Goal: Task Accomplishment & Management: Use online tool/utility

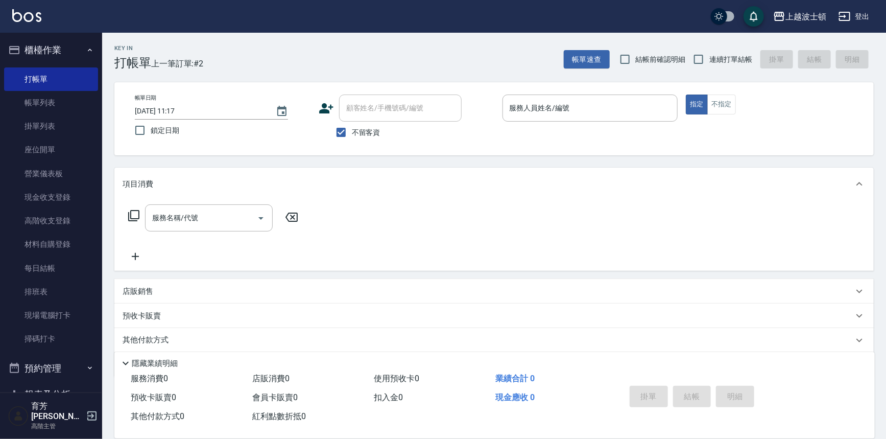
scroll to position [186, 0]
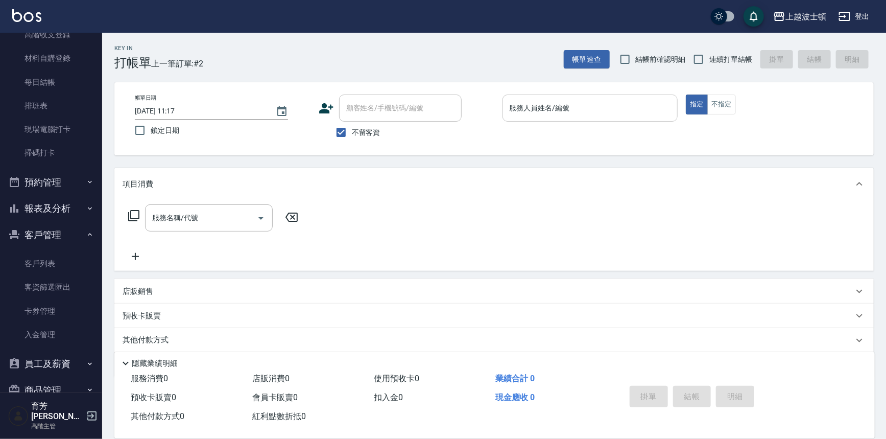
click at [523, 96] on div "服務人員姓名/編號" at bounding box center [590, 107] width 176 height 27
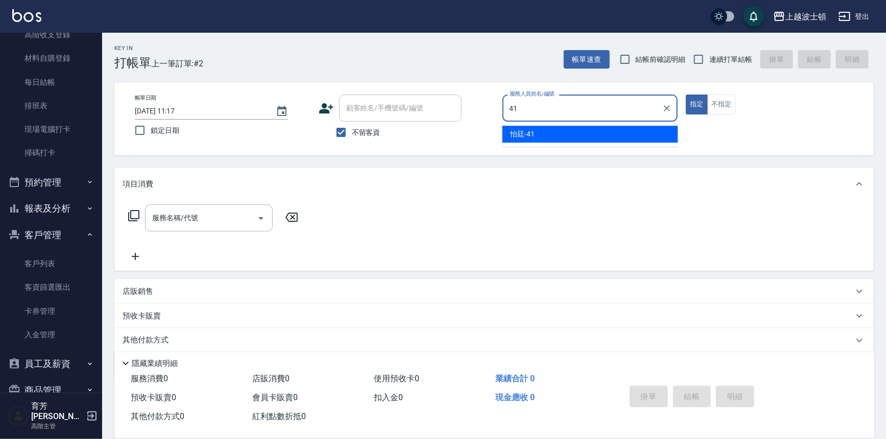
type input "怡廷-41"
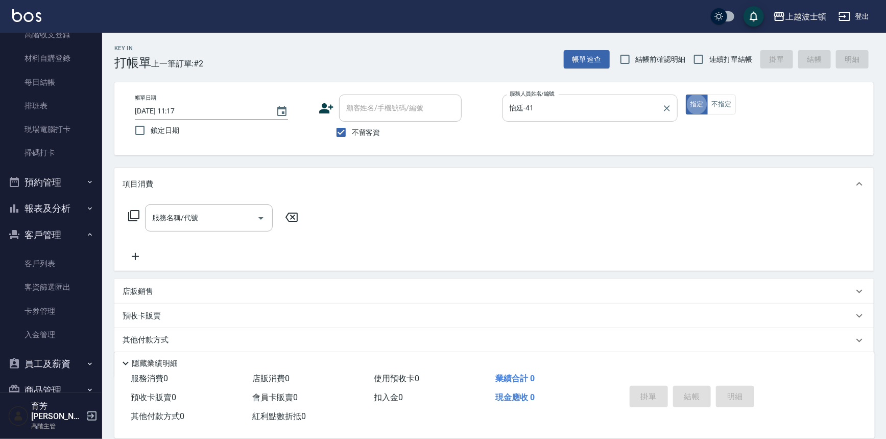
type button "true"
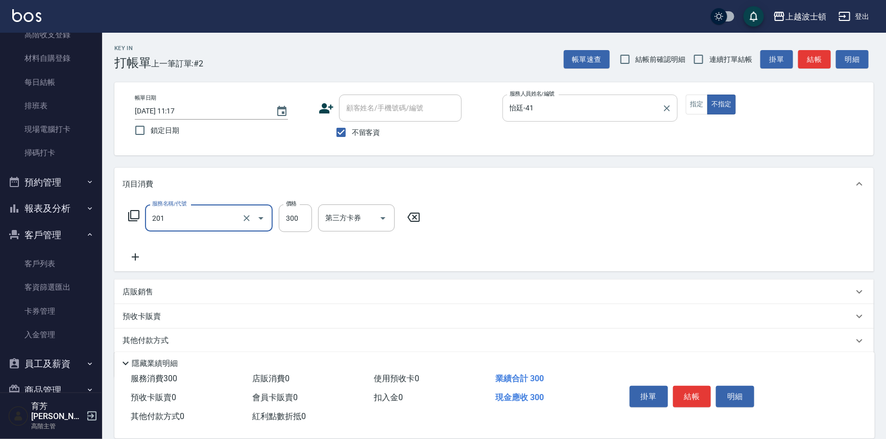
type input "洗髮(201)"
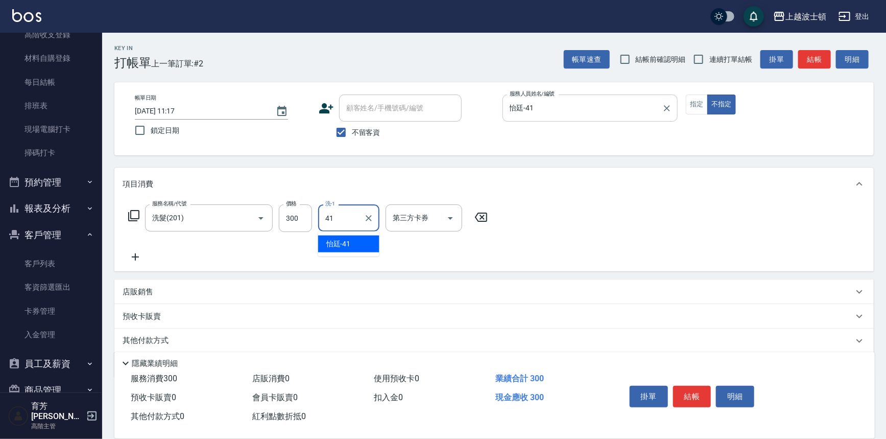
type input "怡廷-41"
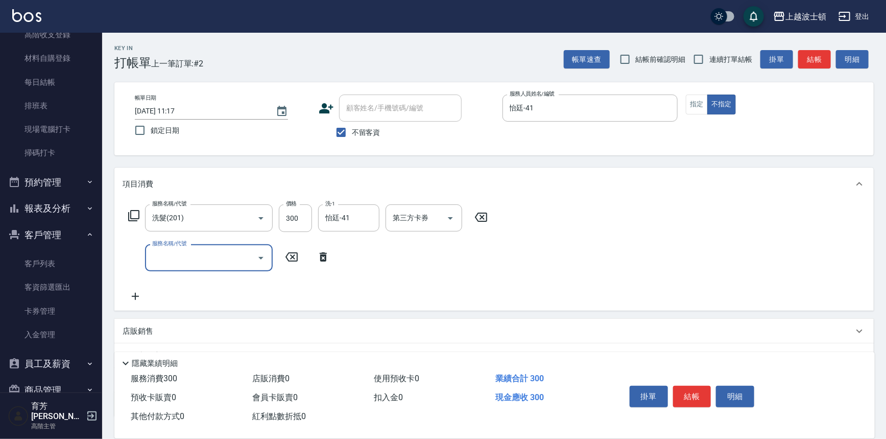
drag, startPoint x: 696, startPoint y: 388, endPoint x: 696, endPoint y: 372, distance: 15.8
click at [696, 385] on button "結帳" at bounding box center [692, 395] width 38 height 21
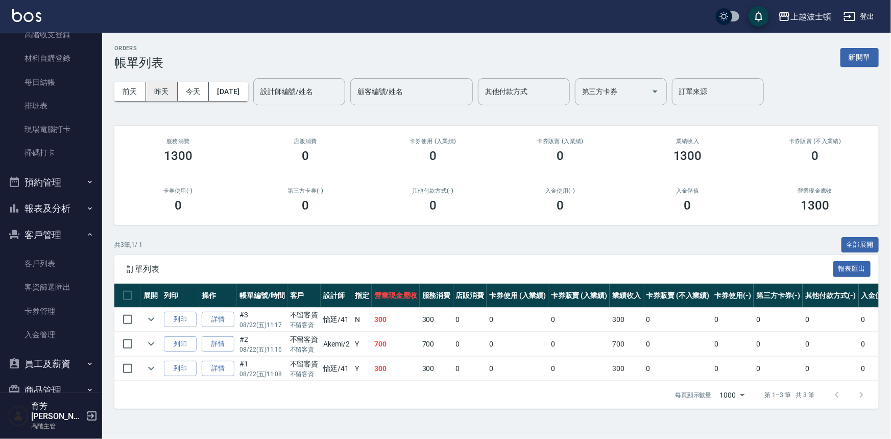
click at [155, 91] on button "昨天" at bounding box center [162, 91] width 32 height 19
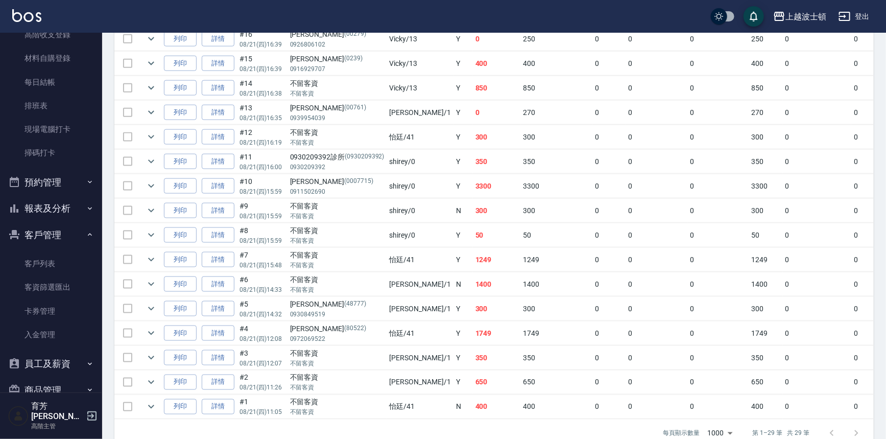
scroll to position [623, 0]
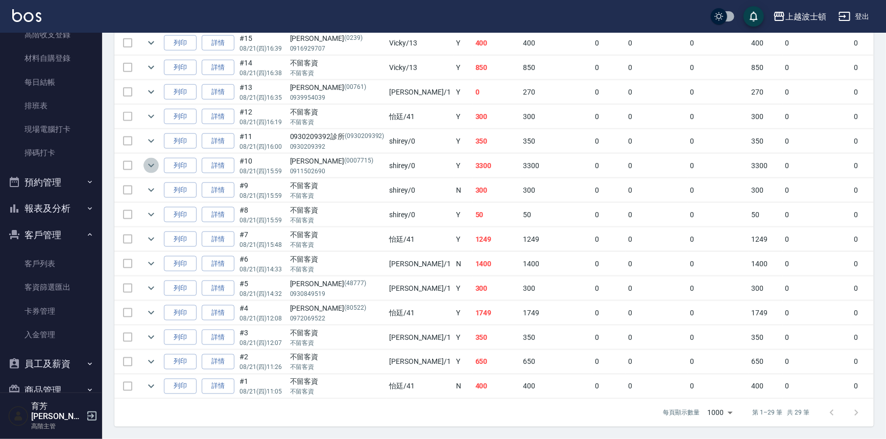
click at [151, 164] on icon "expand row" at bounding box center [151, 166] width 6 height 4
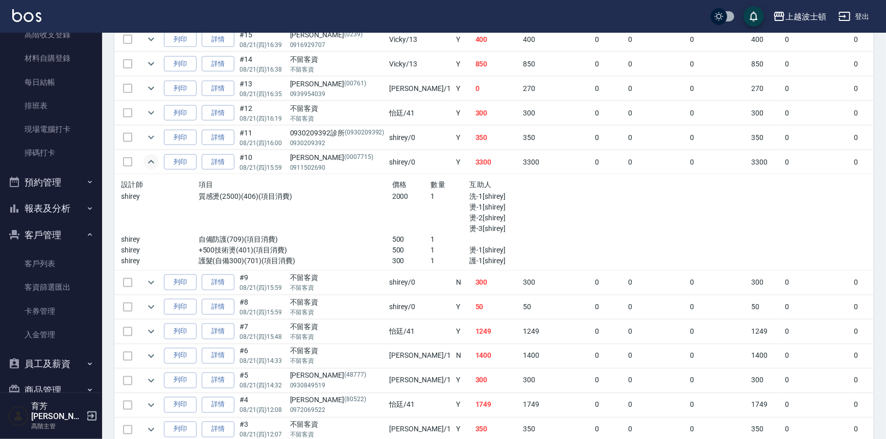
click at [151, 160] on icon "expand row" at bounding box center [151, 162] width 12 height 12
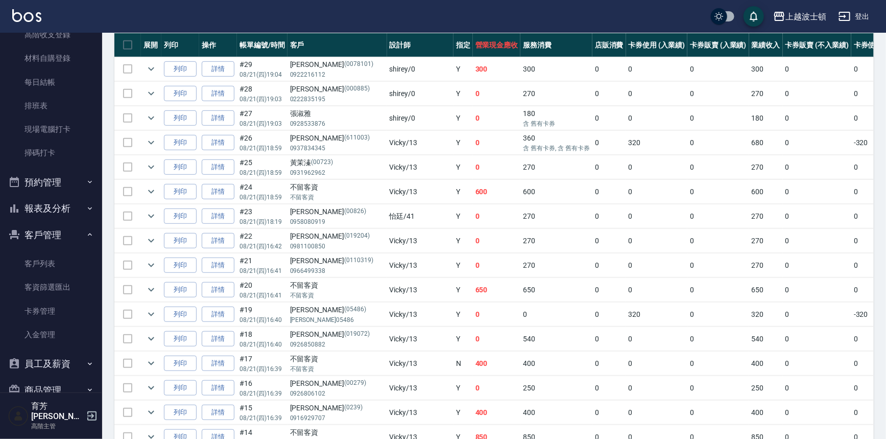
scroll to position [0, 0]
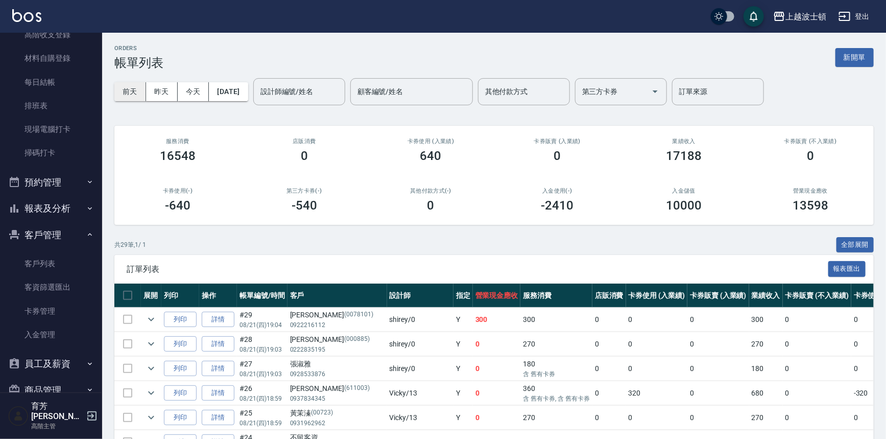
click at [123, 91] on button "前天" at bounding box center [130, 91] width 32 height 19
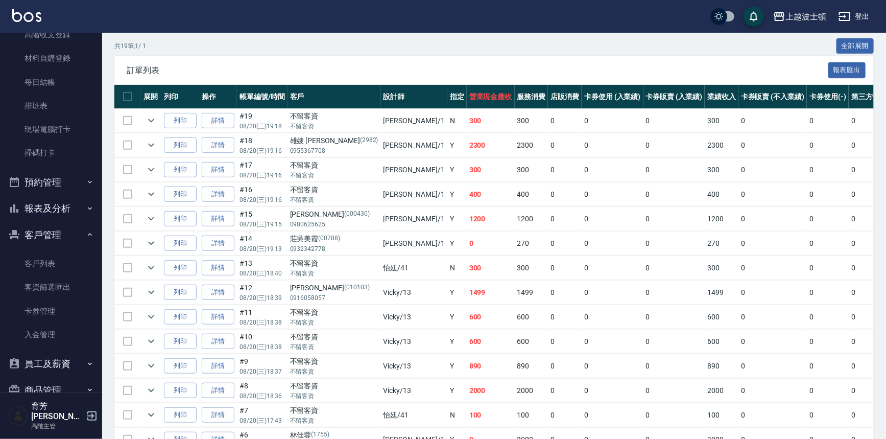
scroll to position [201, 0]
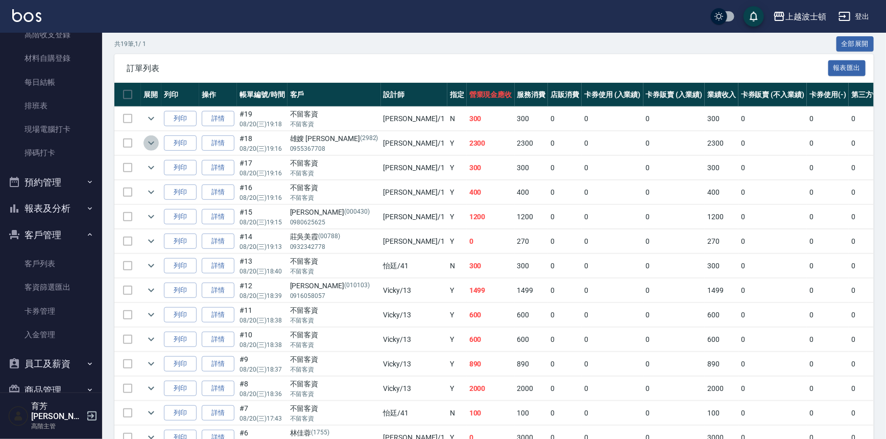
click at [152, 138] on icon "expand row" at bounding box center [151, 143] width 12 height 12
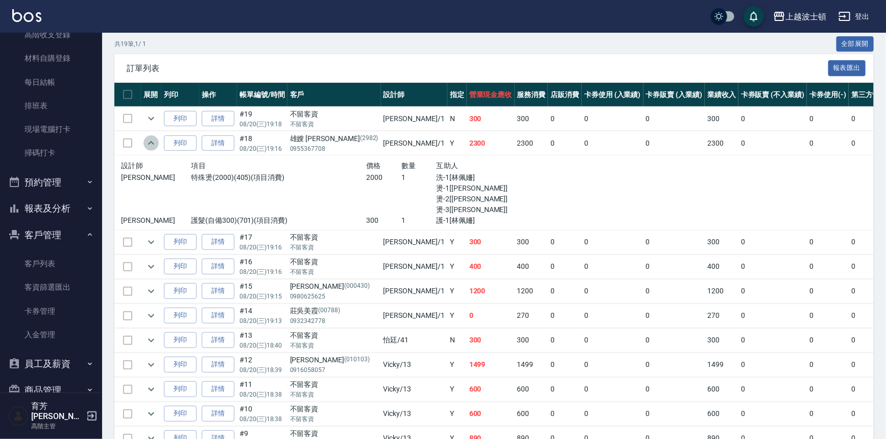
click at [153, 138] on icon "expand row" at bounding box center [151, 143] width 12 height 12
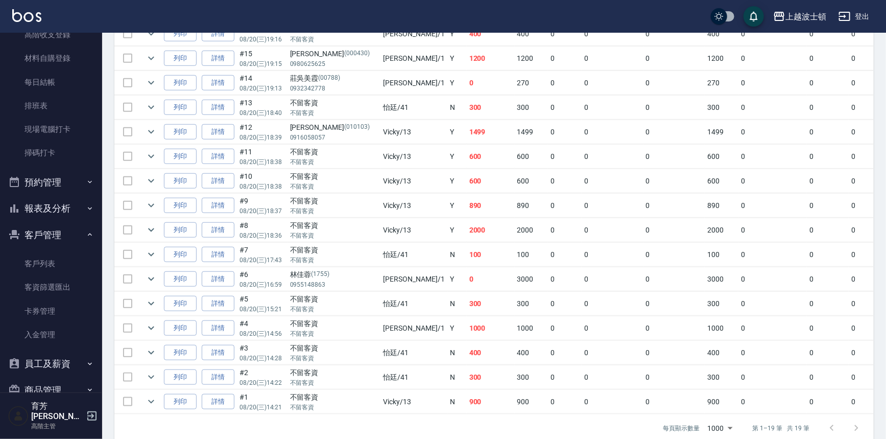
scroll to position [378, 0]
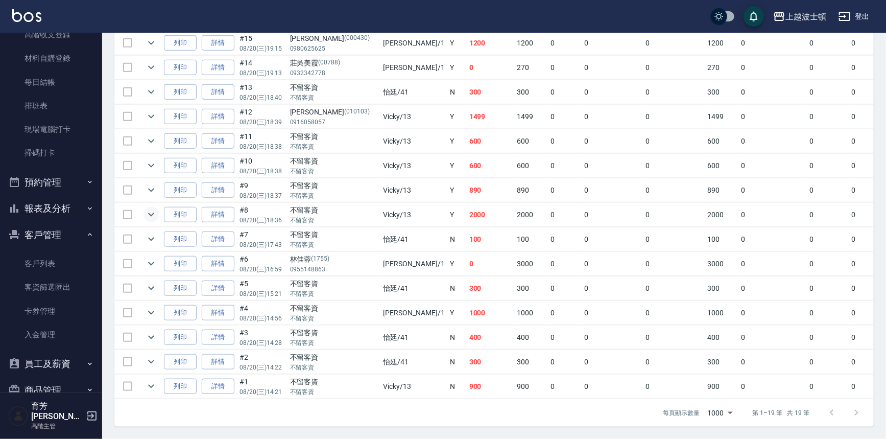
click at [149, 213] on icon "expand row" at bounding box center [151, 215] width 6 height 4
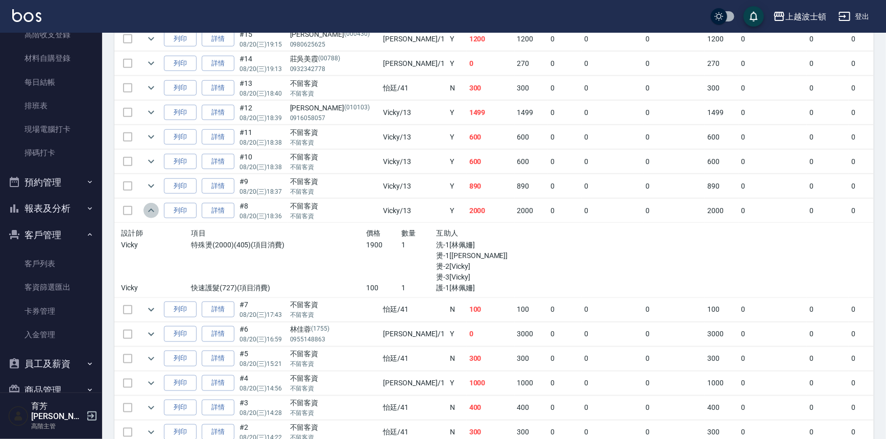
click at [149, 207] on icon "expand row" at bounding box center [151, 210] width 12 height 12
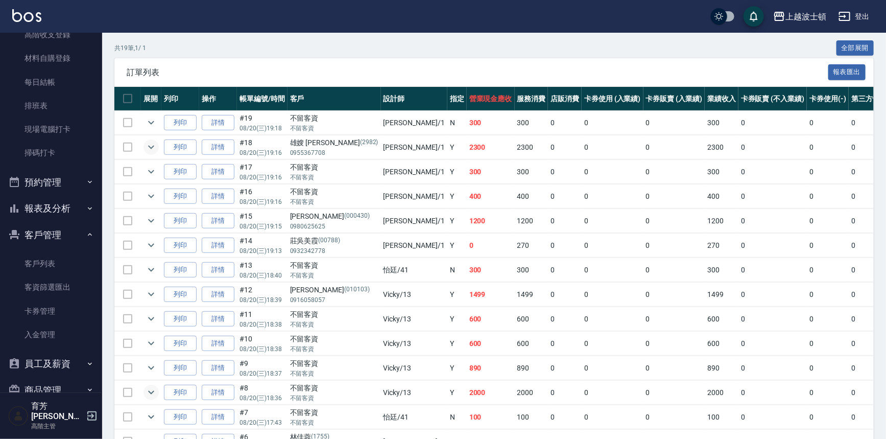
scroll to position [0, 0]
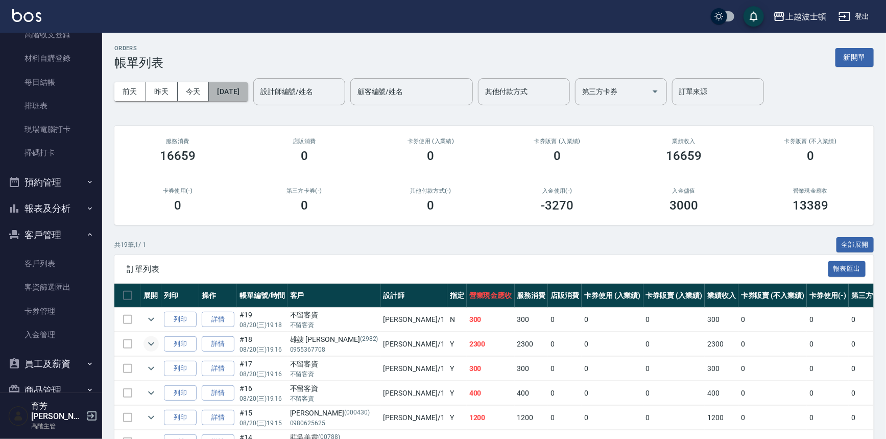
click at [239, 97] on button "[DATE]" at bounding box center [228, 91] width 39 height 19
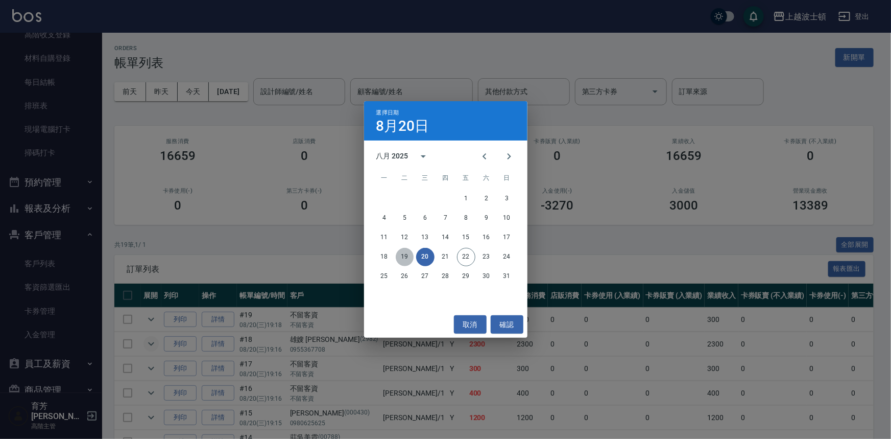
click at [403, 255] on button "19" at bounding box center [405, 257] width 18 height 18
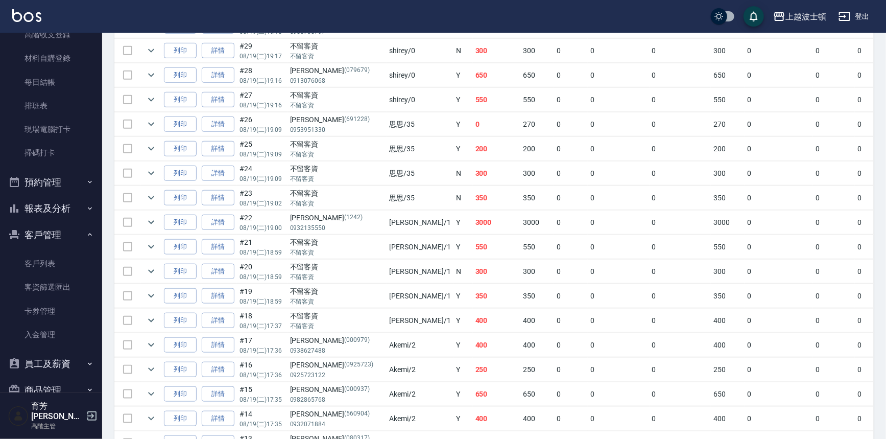
scroll to position [370, 0]
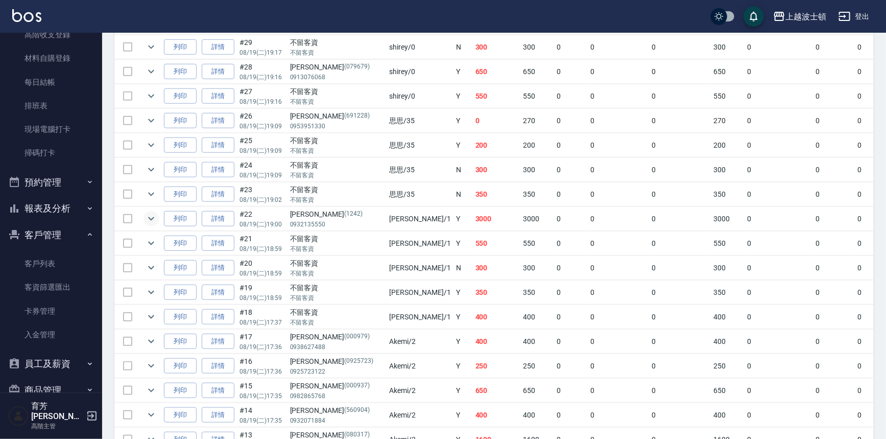
click at [148, 217] on icon "expand row" at bounding box center [151, 218] width 12 height 12
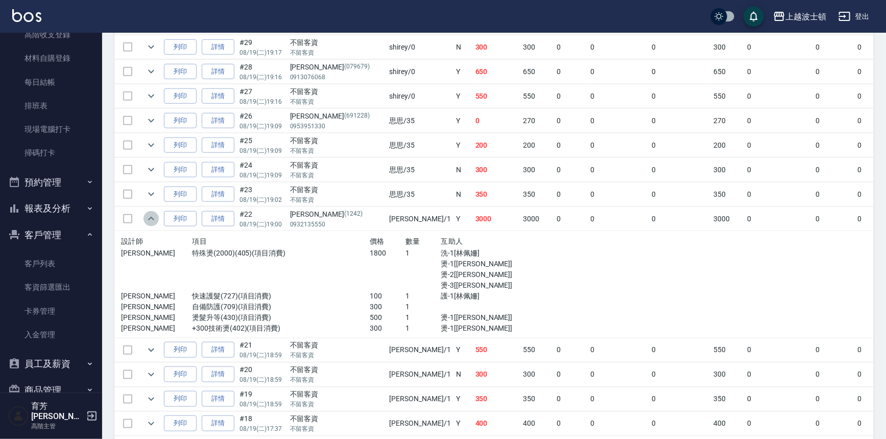
click at [148, 218] on icon "expand row" at bounding box center [151, 218] width 12 height 12
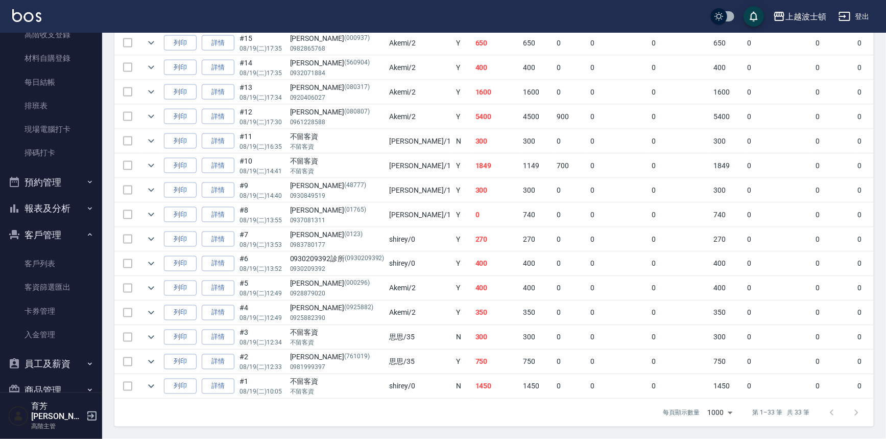
scroll to position [720, 0]
click at [150, 115] on icon "expand row" at bounding box center [151, 117] width 6 height 4
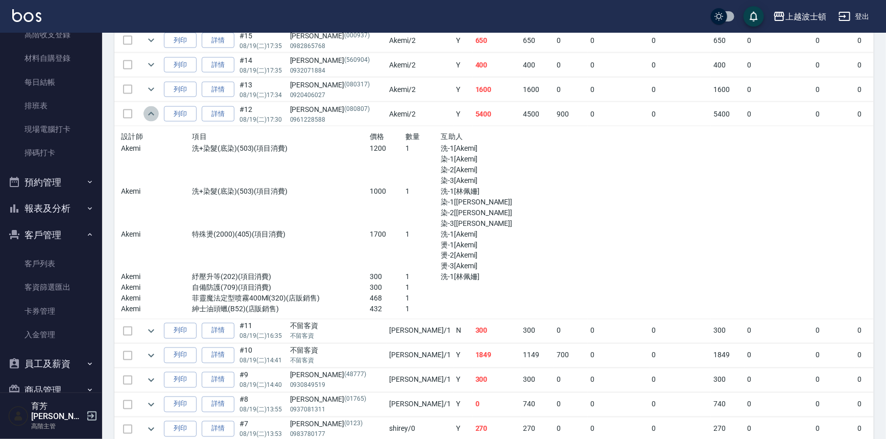
click at [150, 112] on icon "expand row" at bounding box center [151, 114] width 12 height 12
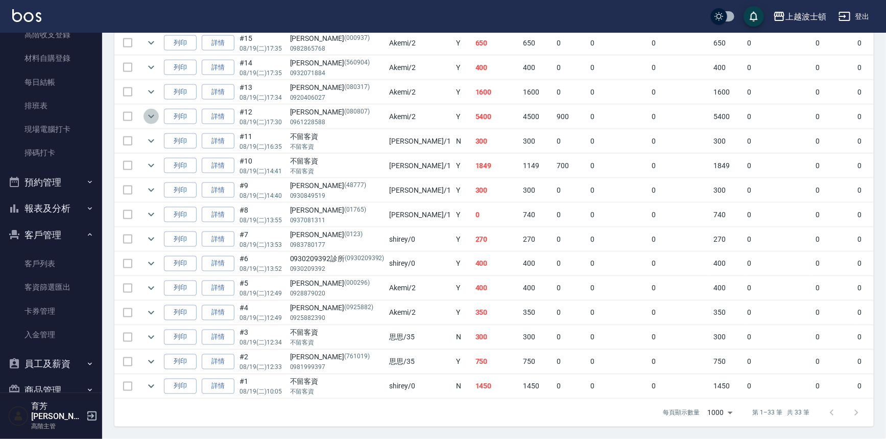
click at [152, 110] on icon "expand row" at bounding box center [151, 116] width 12 height 12
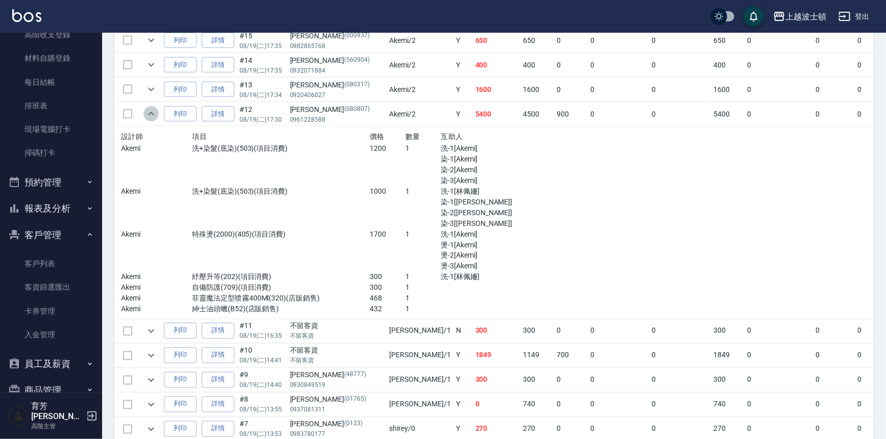
click at [152, 108] on icon "expand row" at bounding box center [151, 114] width 12 height 12
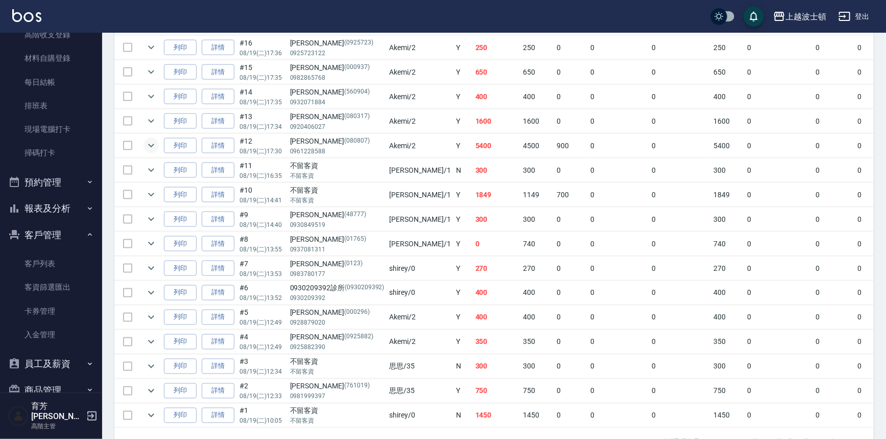
scroll to position [684, 0]
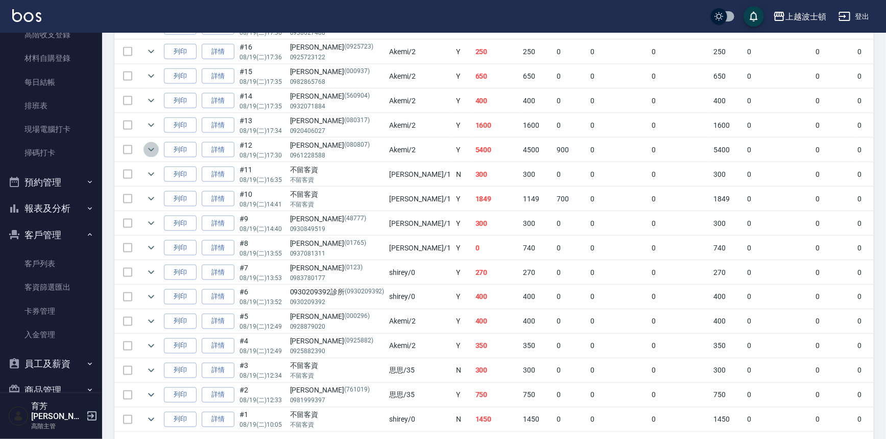
click at [156, 144] on icon "expand row" at bounding box center [151, 149] width 12 height 12
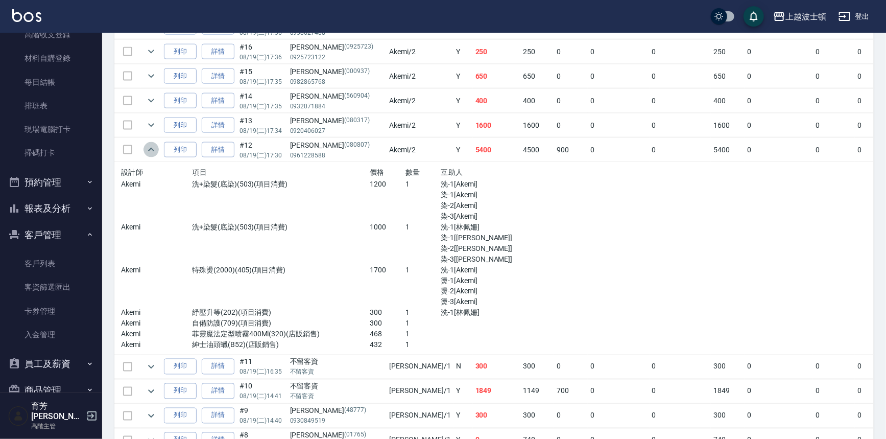
click at [154, 143] on icon "expand row" at bounding box center [151, 149] width 12 height 12
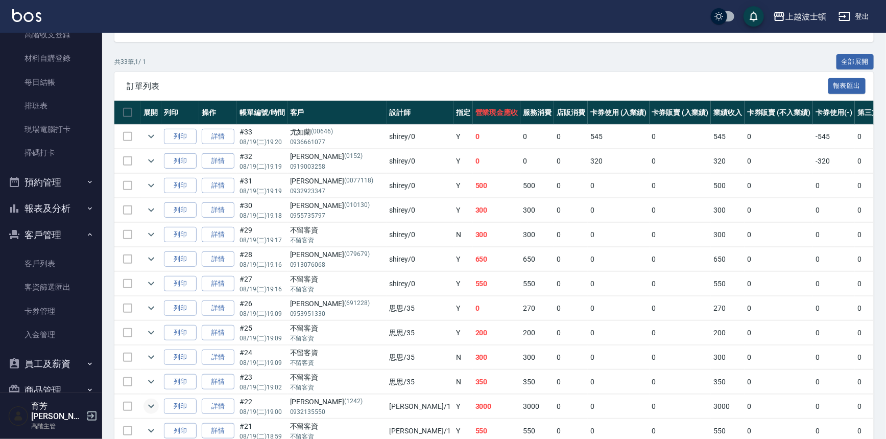
scroll to position [0, 0]
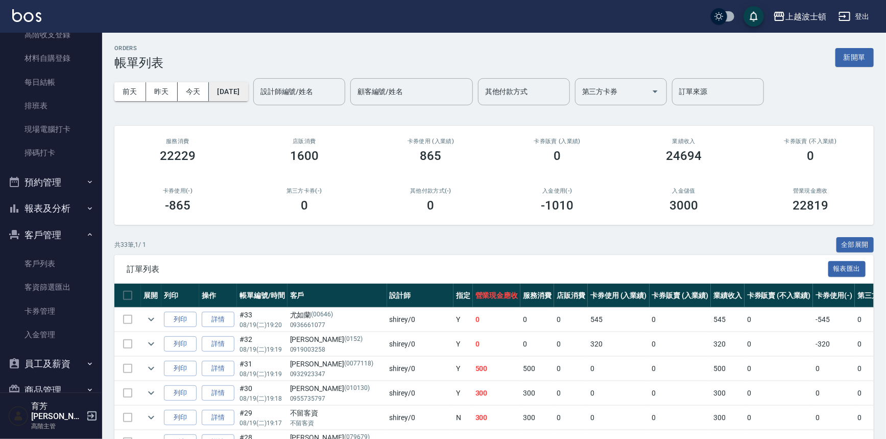
click at [227, 87] on button "[DATE]" at bounding box center [228, 91] width 39 height 19
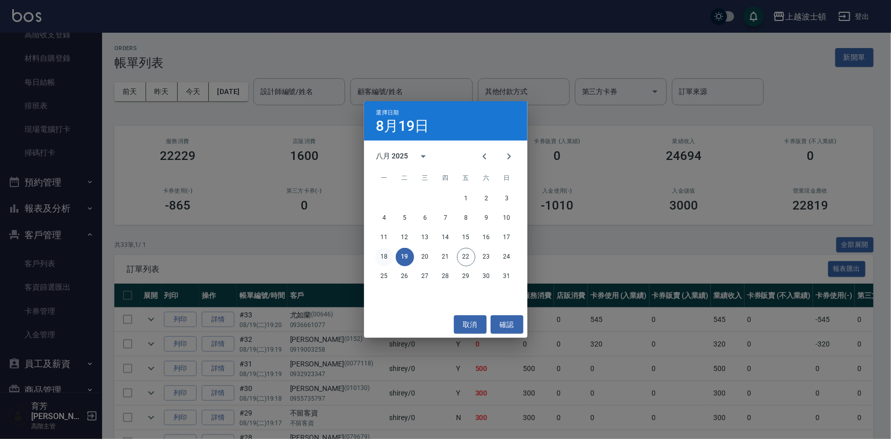
click at [388, 259] on button "18" at bounding box center [384, 257] width 18 height 18
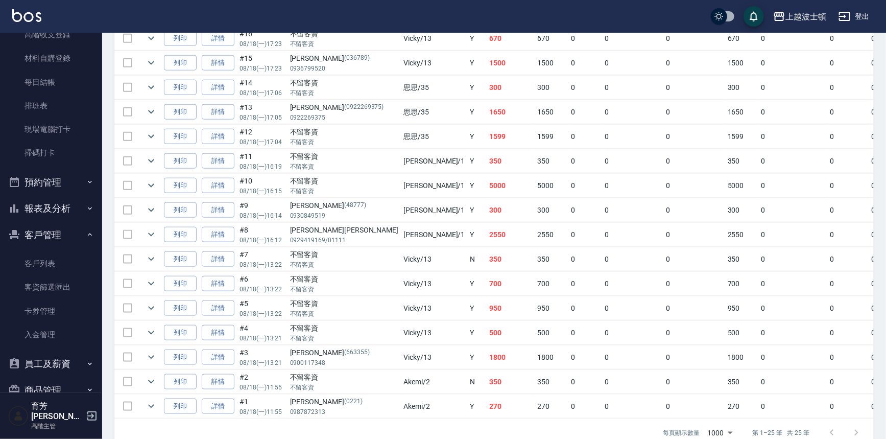
scroll to position [505, 0]
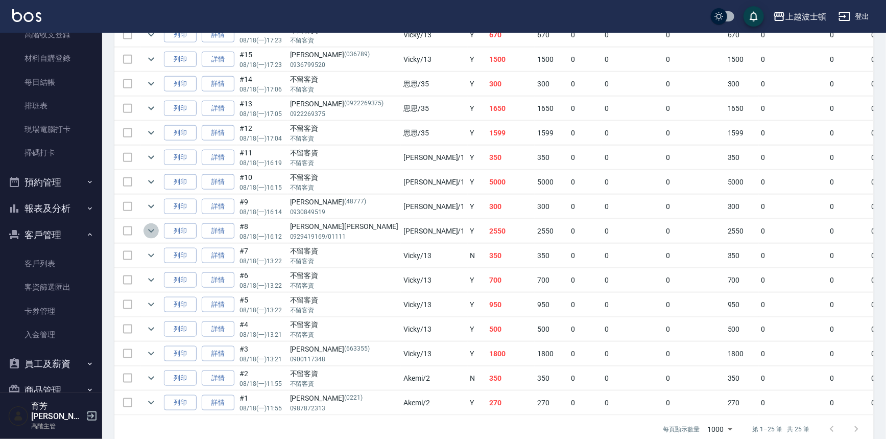
click at [153, 230] on icon "expand row" at bounding box center [151, 231] width 12 height 12
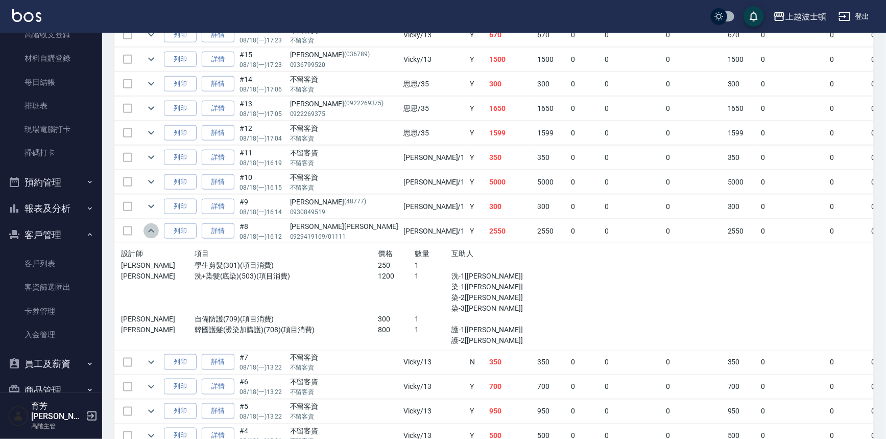
click at [153, 230] on icon "expand row" at bounding box center [151, 231] width 12 height 12
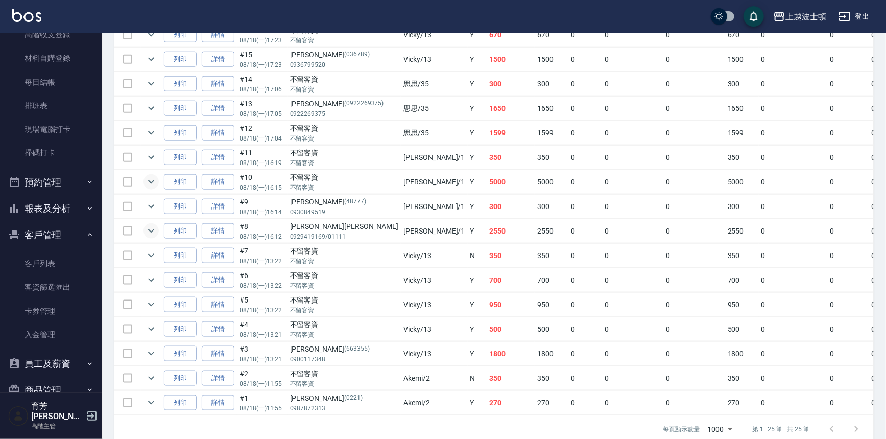
click at [150, 182] on icon "expand row" at bounding box center [151, 182] width 12 height 12
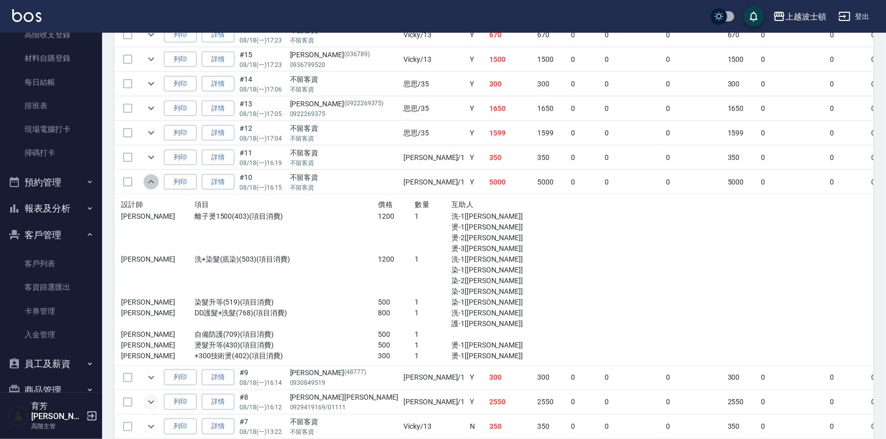
click at [150, 182] on icon "expand row" at bounding box center [151, 182] width 12 height 12
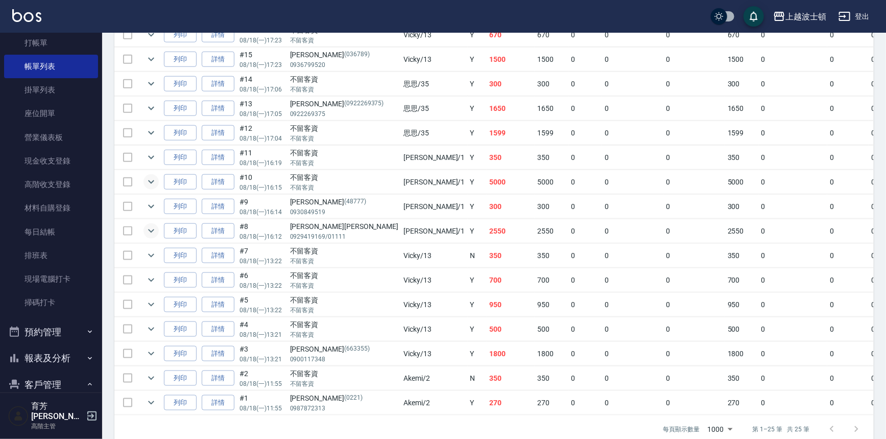
scroll to position [0, 0]
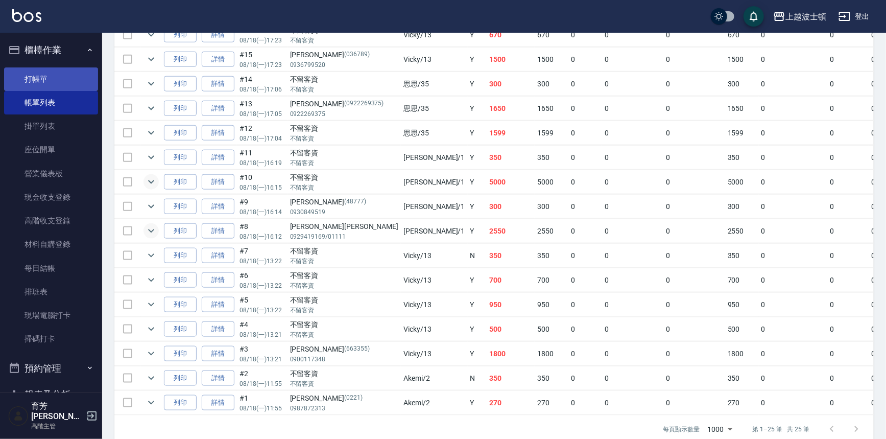
click at [33, 71] on link "打帳單" at bounding box center [51, 78] width 94 height 23
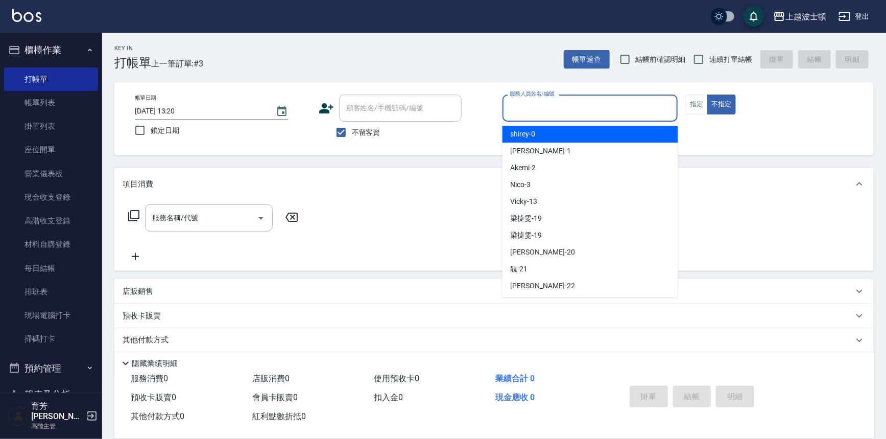
click at [541, 105] on input "服務人員姓名/編號" at bounding box center [590, 108] width 166 height 18
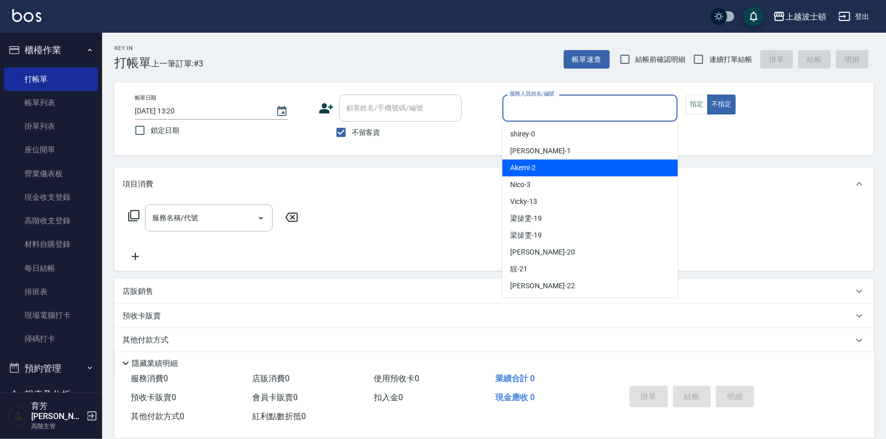
click at [561, 167] on div "Akemi -2" at bounding box center [590, 167] width 176 height 17
type input "Akemi-2"
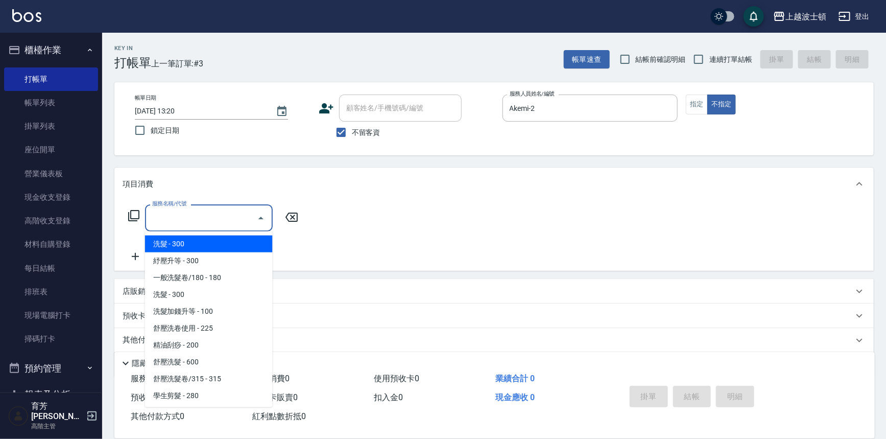
click at [240, 217] on input "服務名稱/代號" at bounding box center [201, 218] width 103 height 18
click at [251, 248] on span "洗髮 - 300" at bounding box center [209, 243] width 128 height 17
type input "洗髮(201)"
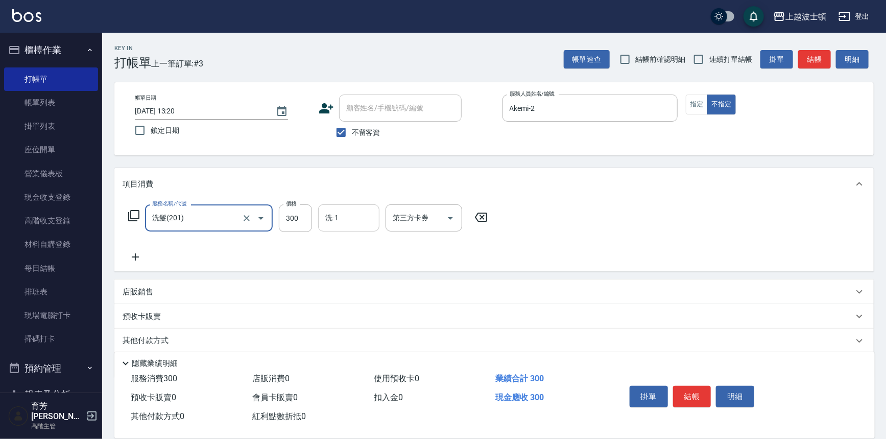
click at [361, 227] on div "洗-1" at bounding box center [348, 217] width 61 height 27
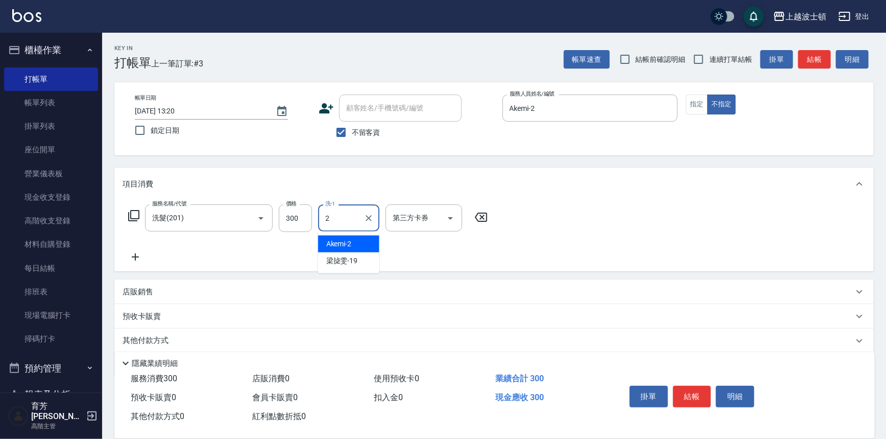
click at [364, 242] on div "Akemi -2" at bounding box center [348, 243] width 61 height 17
type input "Akemi-2"
click at [136, 251] on icon at bounding box center [136, 257] width 26 height 12
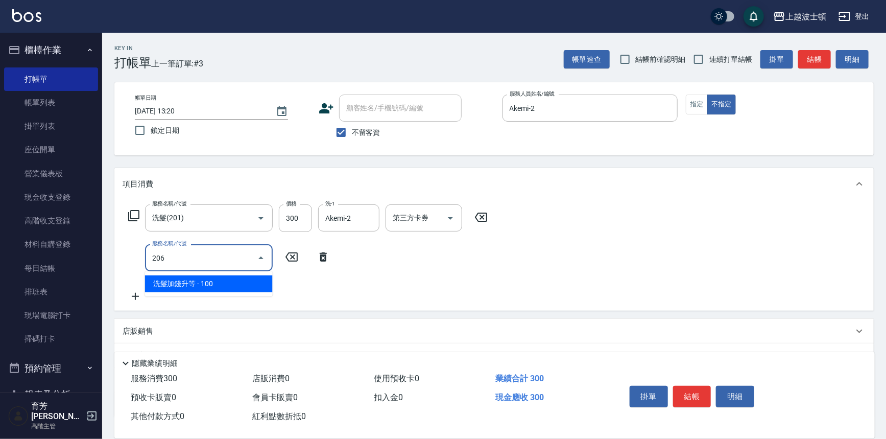
click at [218, 282] on span "洗髮加錢升等 - 100" at bounding box center [209, 283] width 128 height 17
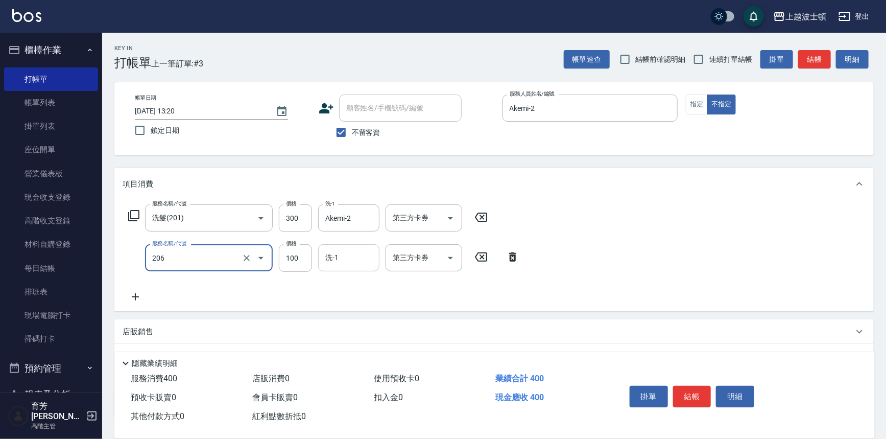
type input "洗髮加錢升等(206)"
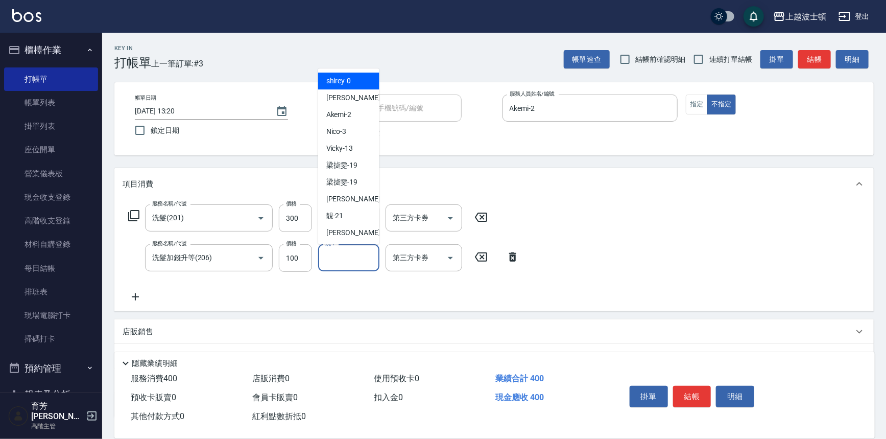
click at [354, 255] on input "洗-1" at bounding box center [349, 258] width 52 height 18
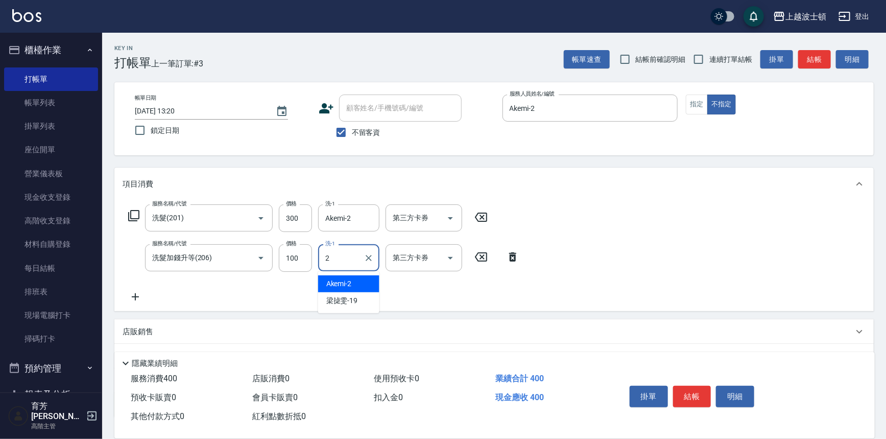
click at [356, 282] on div "Akemi -2" at bounding box center [348, 283] width 61 height 17
type input "Akemi-2"
click at [688, 391] on button "結帳" at bounding box center [692, 395] width 38 height 21
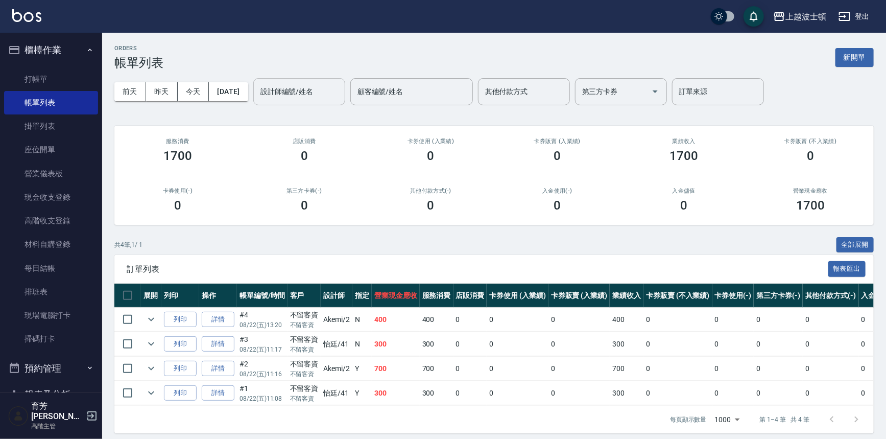
click at [316, 91] on input "設計師編號/姓名" at bounding box center [299, 92] width 83 height 18
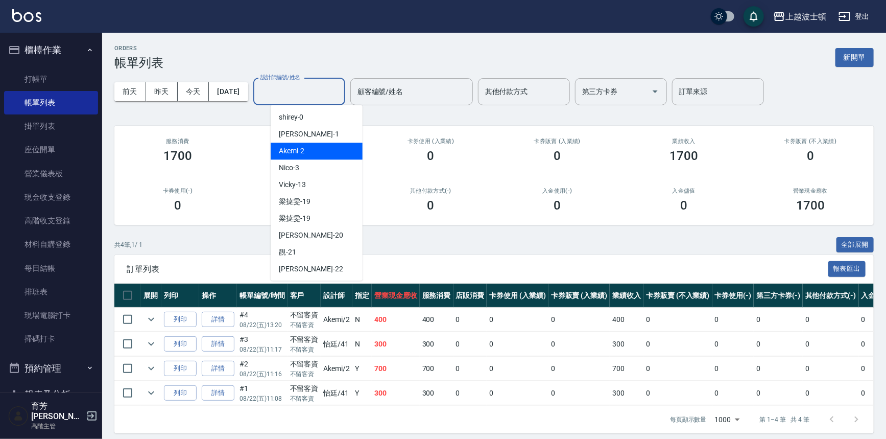
click at [330, 148] on div "Akemi -2" at bounding box center [317, 150] width 92 height 17
type input "Akemi-2"
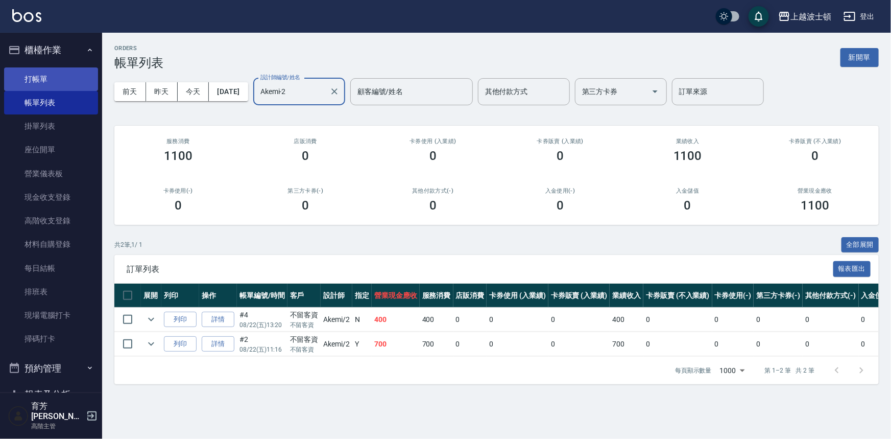
click at [55, 81] on link "打帳單" at bounding box center [51, 78] width 94 height 23
